Goal: Information Seeking & Learning: Learn about a topic

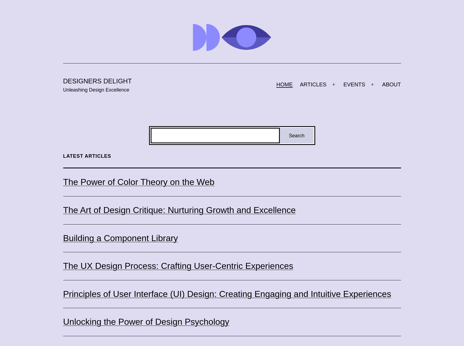
click at [176, 129] on div "Search" at bounding box center [232, 135] width 166 height 19
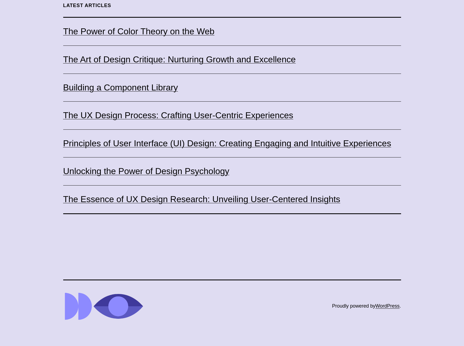
click at [109, 191] on ul "The Power of Color Theory on the Web The Art of Design Critique: Nurturing Grow…" at bounding box center [232, 115] width 338 height 197
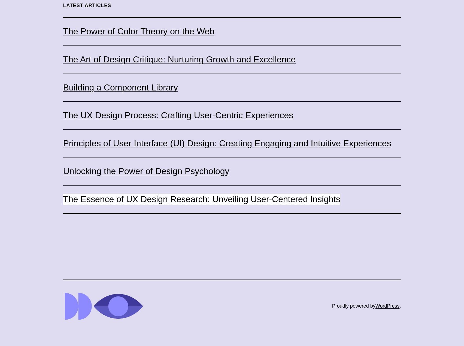
click at [110, 201] on link "The Essence of UX Design Research: Unveiling User-Centered Insights" at bounding box center [201, 199] width 277 height 11
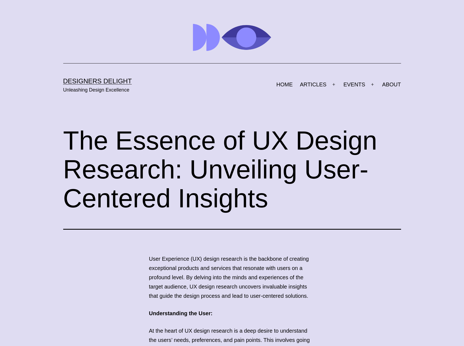
click at [277, 104] on header "Designers Delight Unleashing Design Excellence Menu Close HOME ARTICLES Open me…" at bounding box center [232, 59] width 338 height 118
click at [296, 84] on link "HOME" at bounding box center [284, 85] width 23 height 14
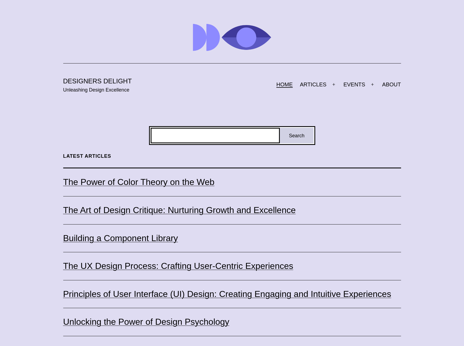
click at [246, 132] on input "Search" at bounding box center [215, 136] width 129 height 16
type input "*********"
click at [358, 83] on link "EVENTS" at bounding box center [354, 85] width 29 height 14
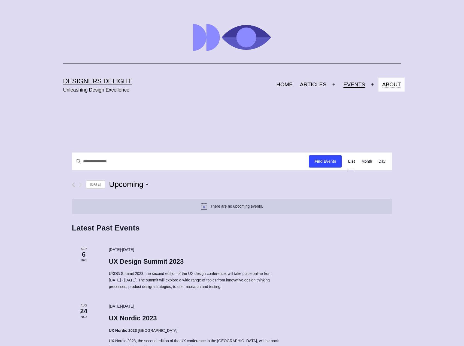
click at [391, 84] on link "ABOUT" at bounding box center [392, 85] width 26 height 14
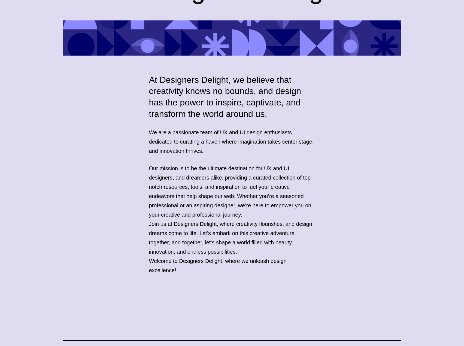
scroll to position [202, 0]
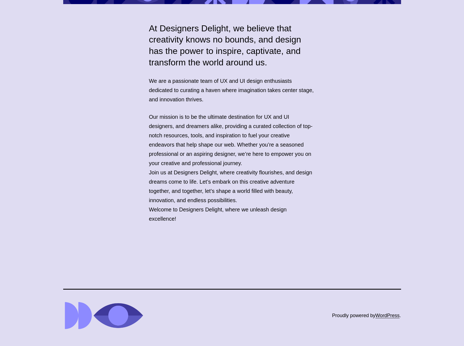
click at [197, 170] on p "Join us at Designers Delight, where creativity flourishes, and design dreams co…" at bounding box center [232, 186] width 166 height 37
click at [204, 170] on p "Join us at Designers Delight, where creativity flourishes, and design dreams co…" at bounding box center [232, 186] width 166 height 37
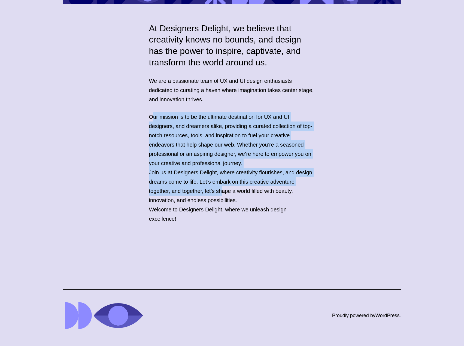
drag, startPoint x: 154, startPoint y: 116, endPoint x: 247, endPoint y: 196, distance: 123.3
click at [241, 196] on div "Our mission is to be the ultimate destination for UX and UI designers, and drea…" at bounding box center [232, 167] width 166 height 111
click at [270, 189] on p "Join us at Designers Delight, where creativity flourishes, and design dreams co…" at bounding box center [232, 186] width 166 height 37
click at [391, 133] on div "At Designers Delight, we believe that creativity knows no bounds, and design ha…" at bounding box center [232, 123] width 464 height 201
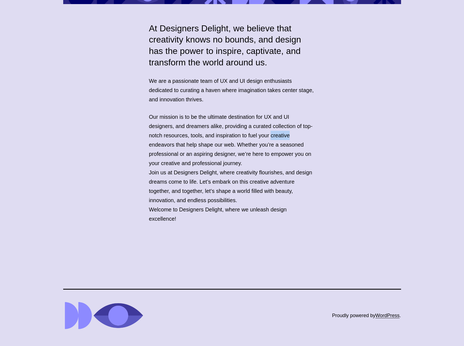
drag, startPoint x: 391, startPoint y: 133, endPoint x: 388, endPoint y: 136, distance: 4.2
click at [389, 136] on div "At Designers Delight, we believe that creativity knows no bounds, and design ha…" at bounding box center [232, 123] width 464 height 201
click at [388, 136] on div "At Designers Delight, we believe that creativity knows no bounds, and design ha…" at bounding box center [232, 123] width 464 height 201
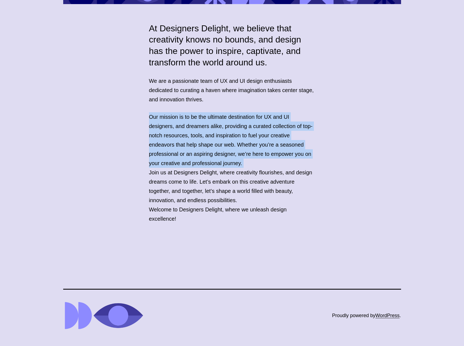
click at [388, 136] on div "At Designers Delight, we believe that creativity knows no bounds, and design ha…" at bounding box center [232, 123] width 464 height 201
